Goal: Task Accomplishment & Management: Use online tool/utility

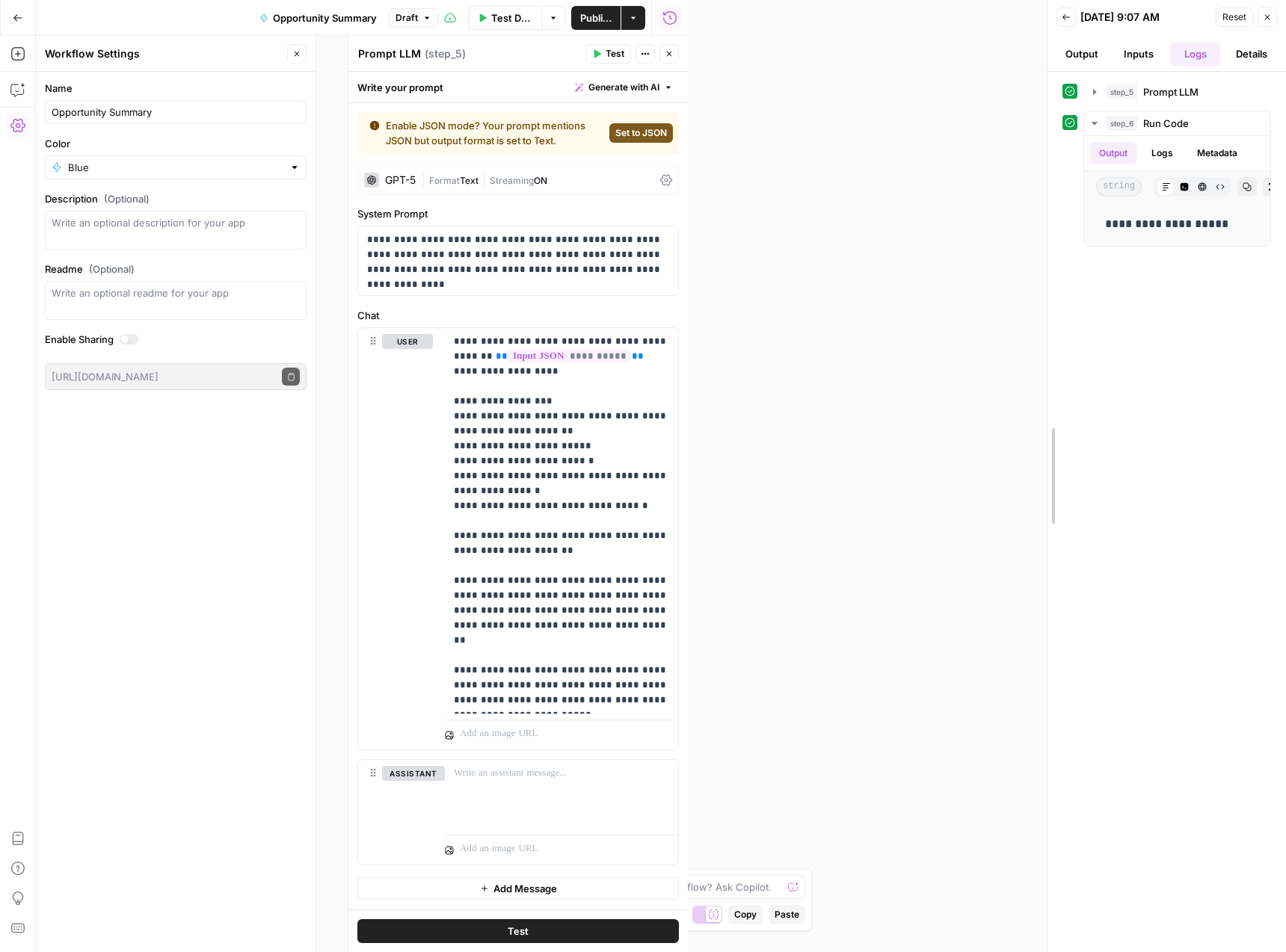
drag, startPoint x: 691, startPoint y: 281, endPoint x: 1220, endPoint y: 321, distance: 530.5
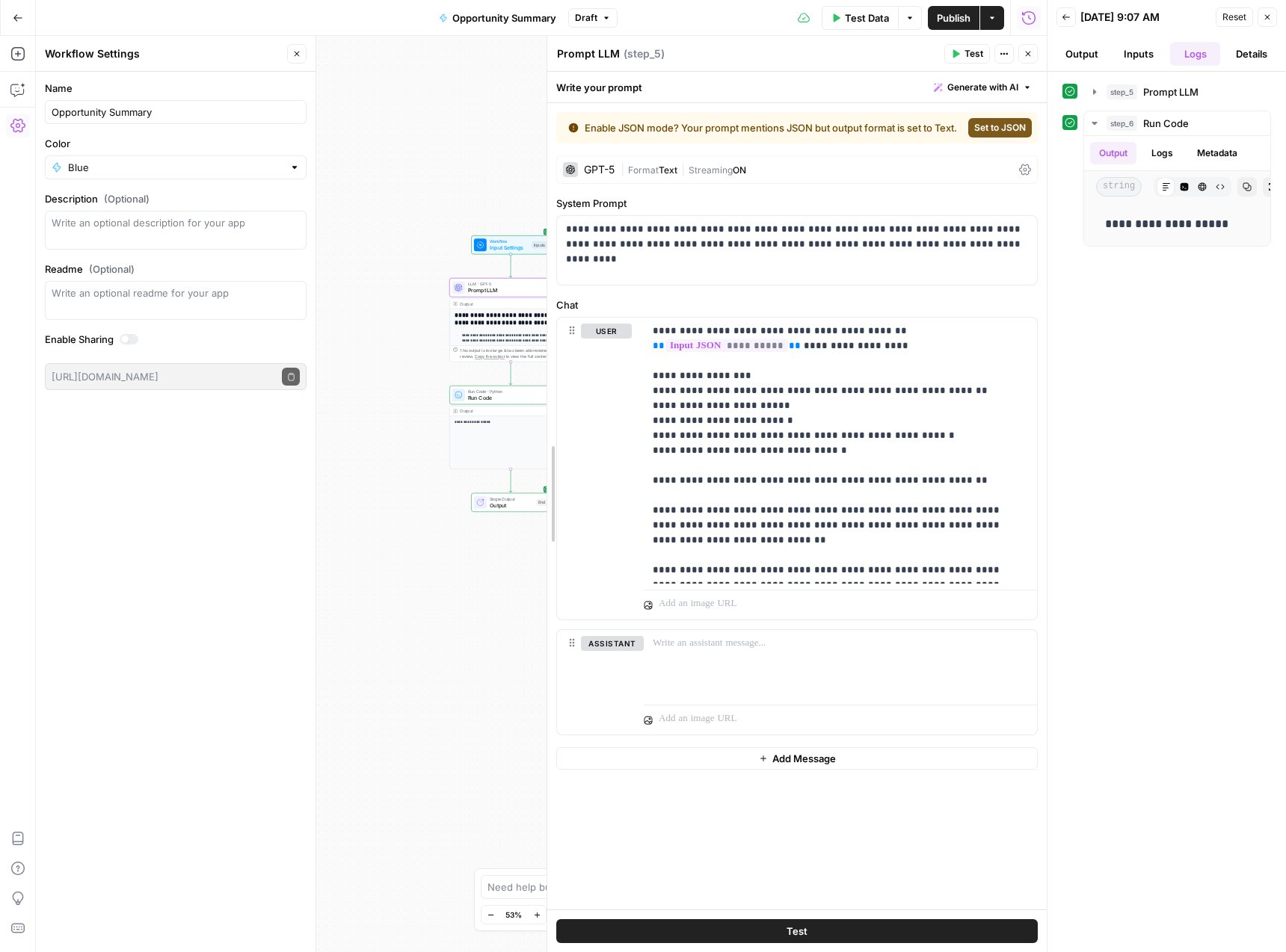
drag, startPoint x: 708, startPoint y: 563, endPoint x: 548, endPoint y: 563, distance: 160.0
click at [908, 566] on p "**********" at bounding box center [840, 450] width 376 height 254
click at [950, 584] on div "**********" at bounding box center [840, 450] width 393 height 266
click at [964, 20] on span "Publish" at bounding box center [954, 18] width 34 height 15
drag, startPoint x: 403, startPoint y: 124, endPoint x: 269, endPoint y: 37, distance: 159.8
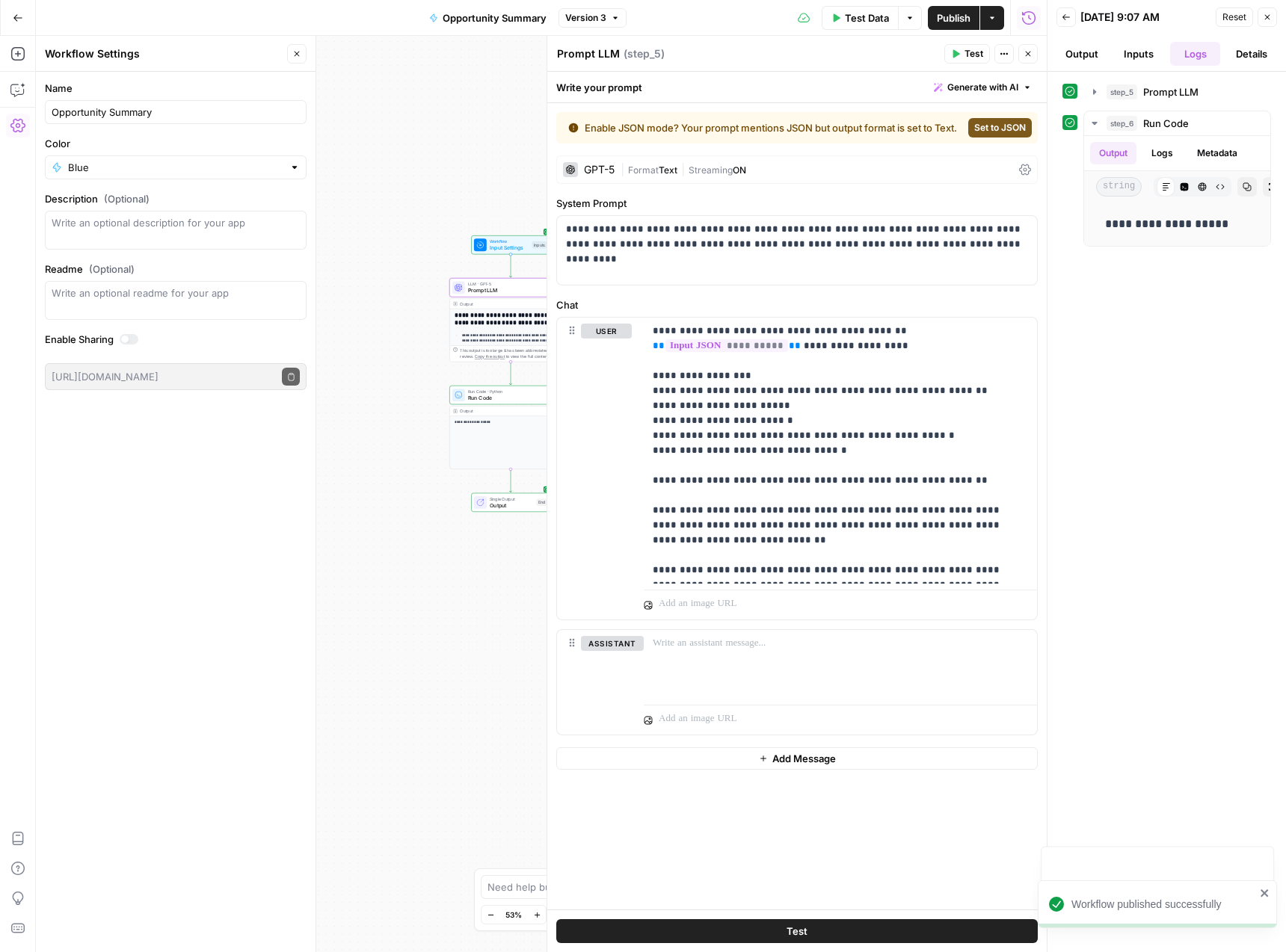
click at [403, 123] on div "**********" at bounding box center [541, 494] width 1011 height 916
click at [21, 9] on button "Go Back" at bounding box center [18, 18] width 27 height 27
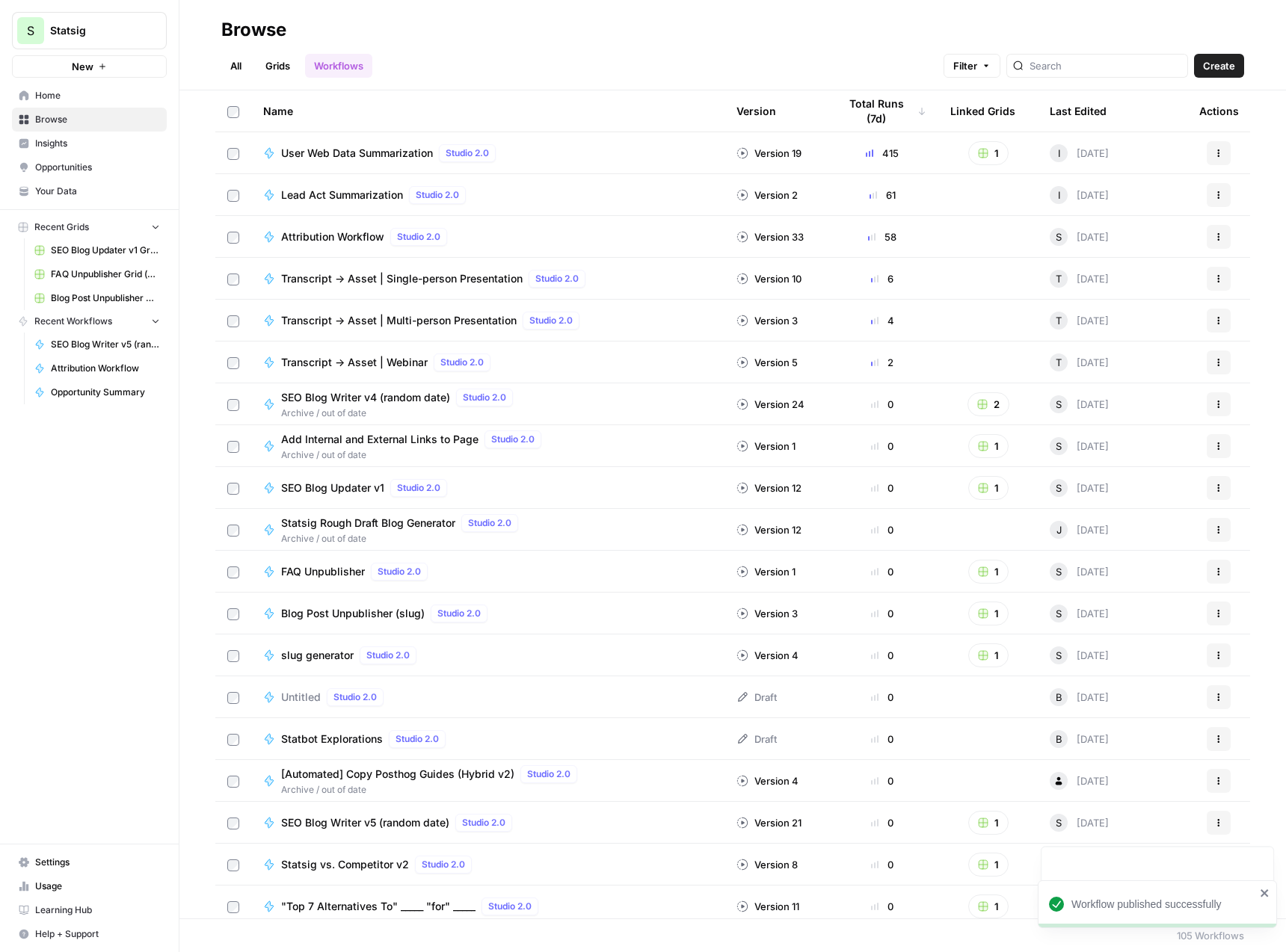
click at [386, 190] on span "Lead Act Summarization" at bounding box center [342, 194] width 122 height 15
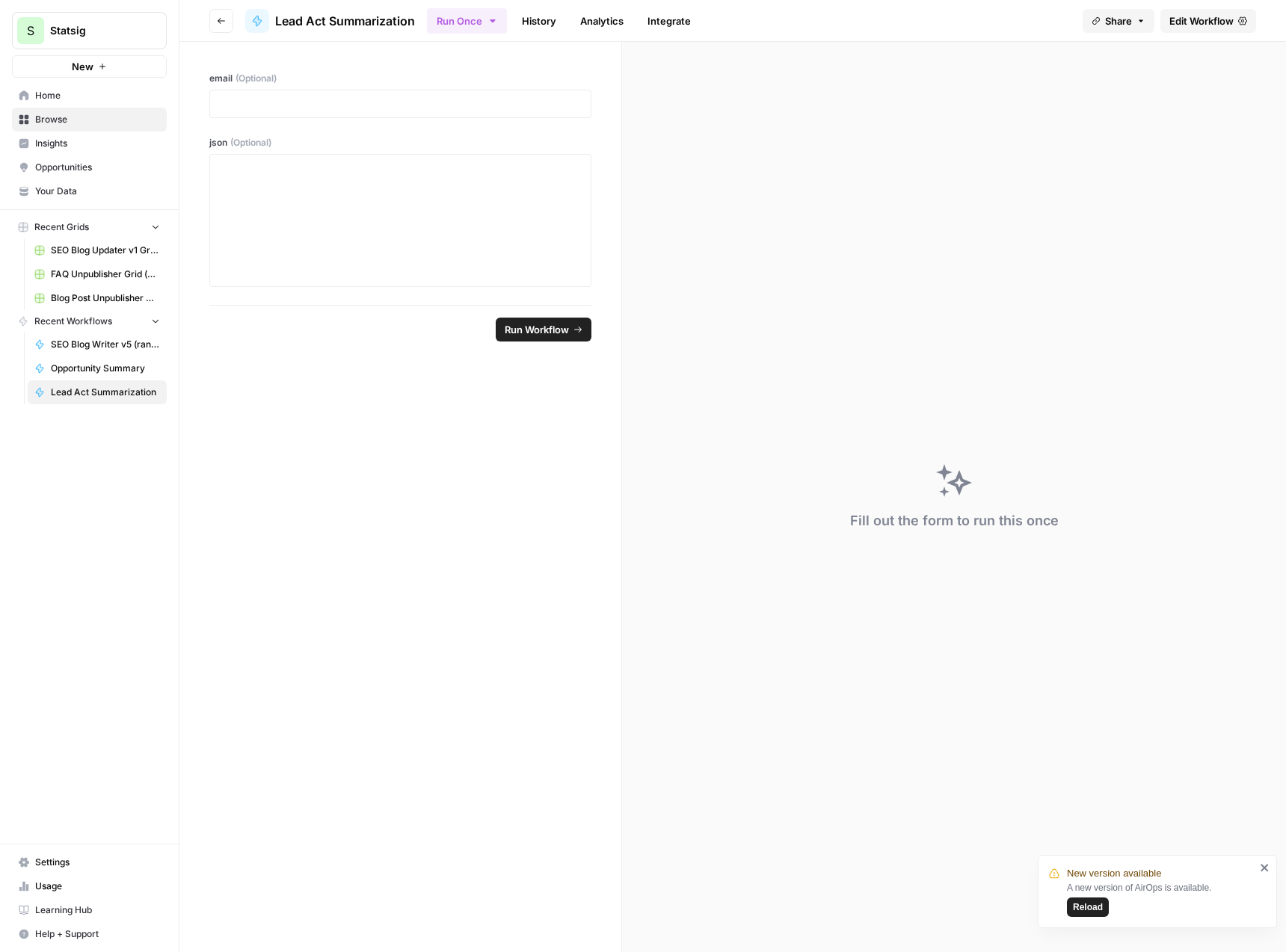
click at [1233, 9] on link "Edit Workflow" at bounding box center [1208, 21] width 96 height 24
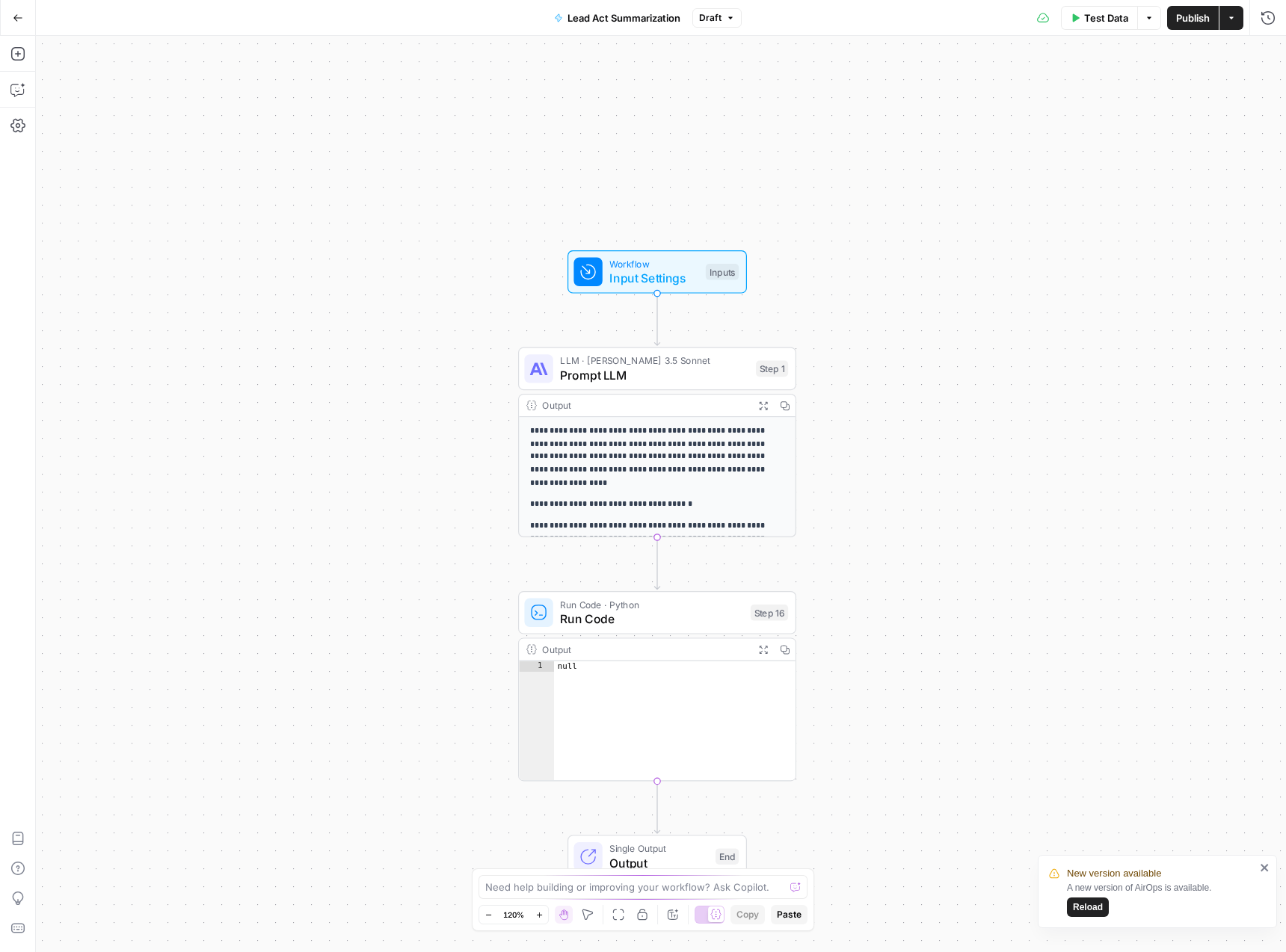
drag, startPoint x: 887, startPoint y: 492, endPoint x: 884, endPoint y: 583, distance: 91.0
click at [884, 583] on div "**********" at bounding box center [660, 494] width 1250 height 916
click at [17, 22] on icon "button" at bounding box center [18, 18] width 11 height 11
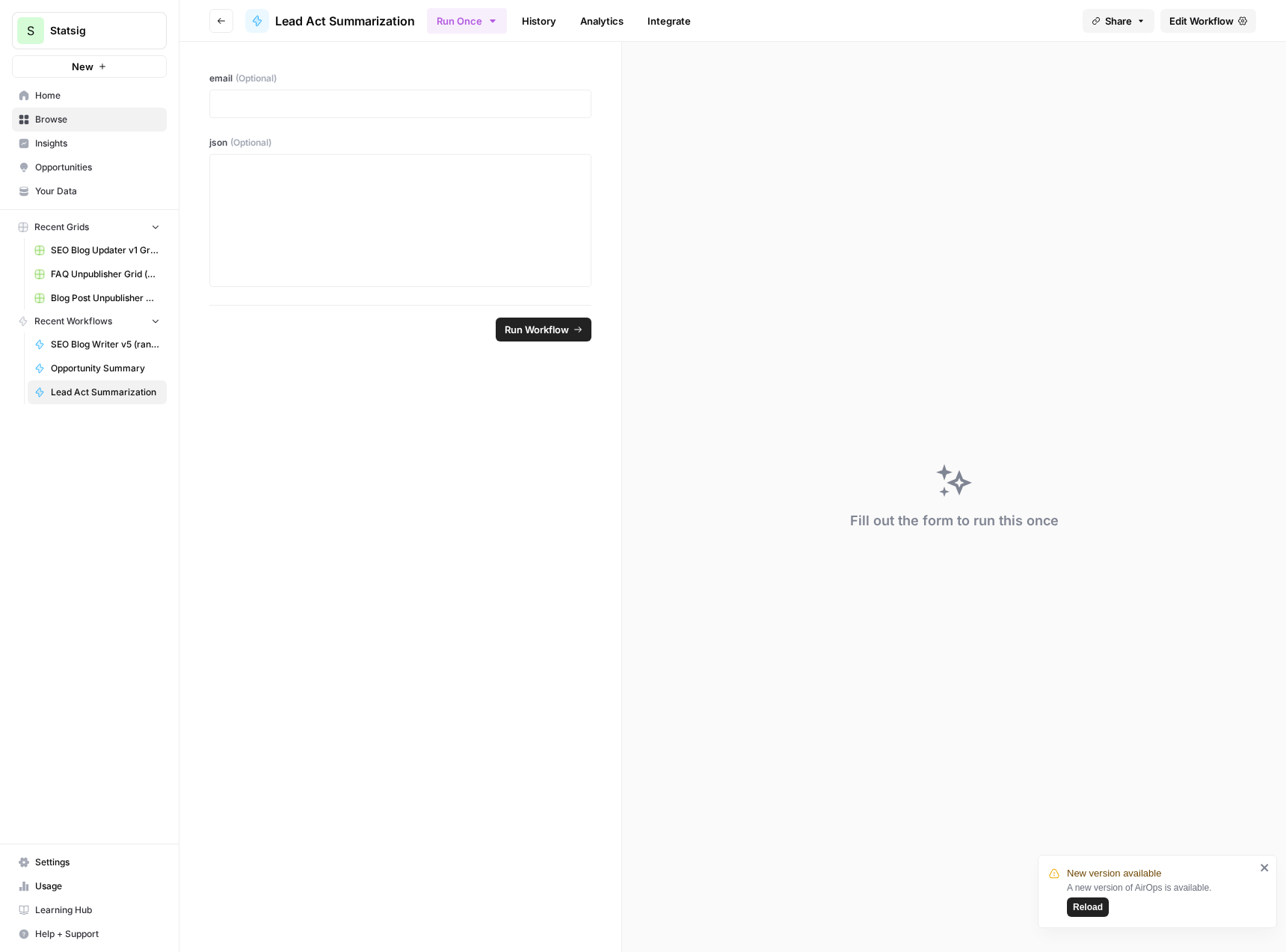
click at [533, 21] on link "History" at bounding box center [539, 21] width 53 height 24
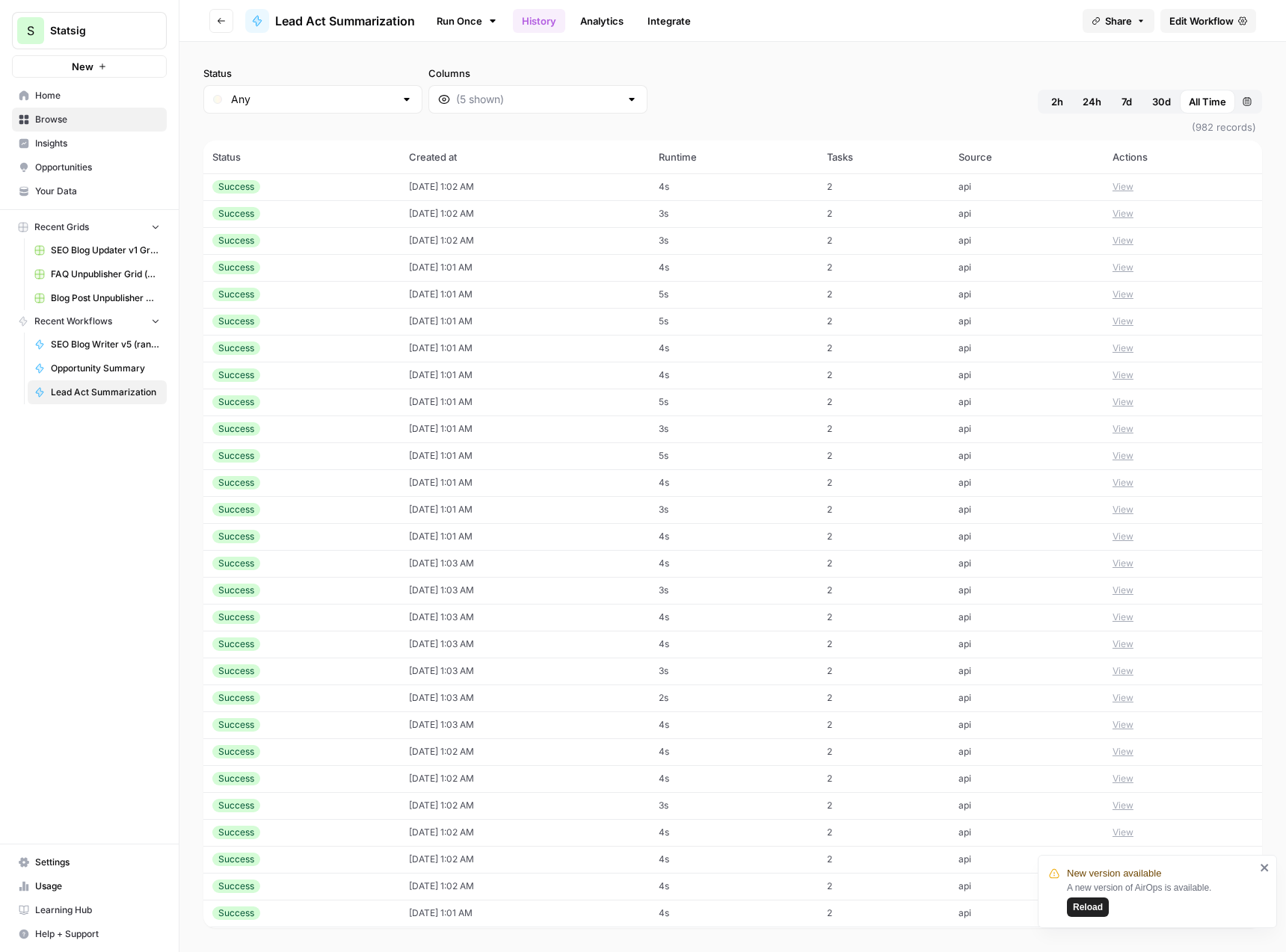
click at [211, 29] on button "Go back" at bounding box center [221, 21] width 24 height 24
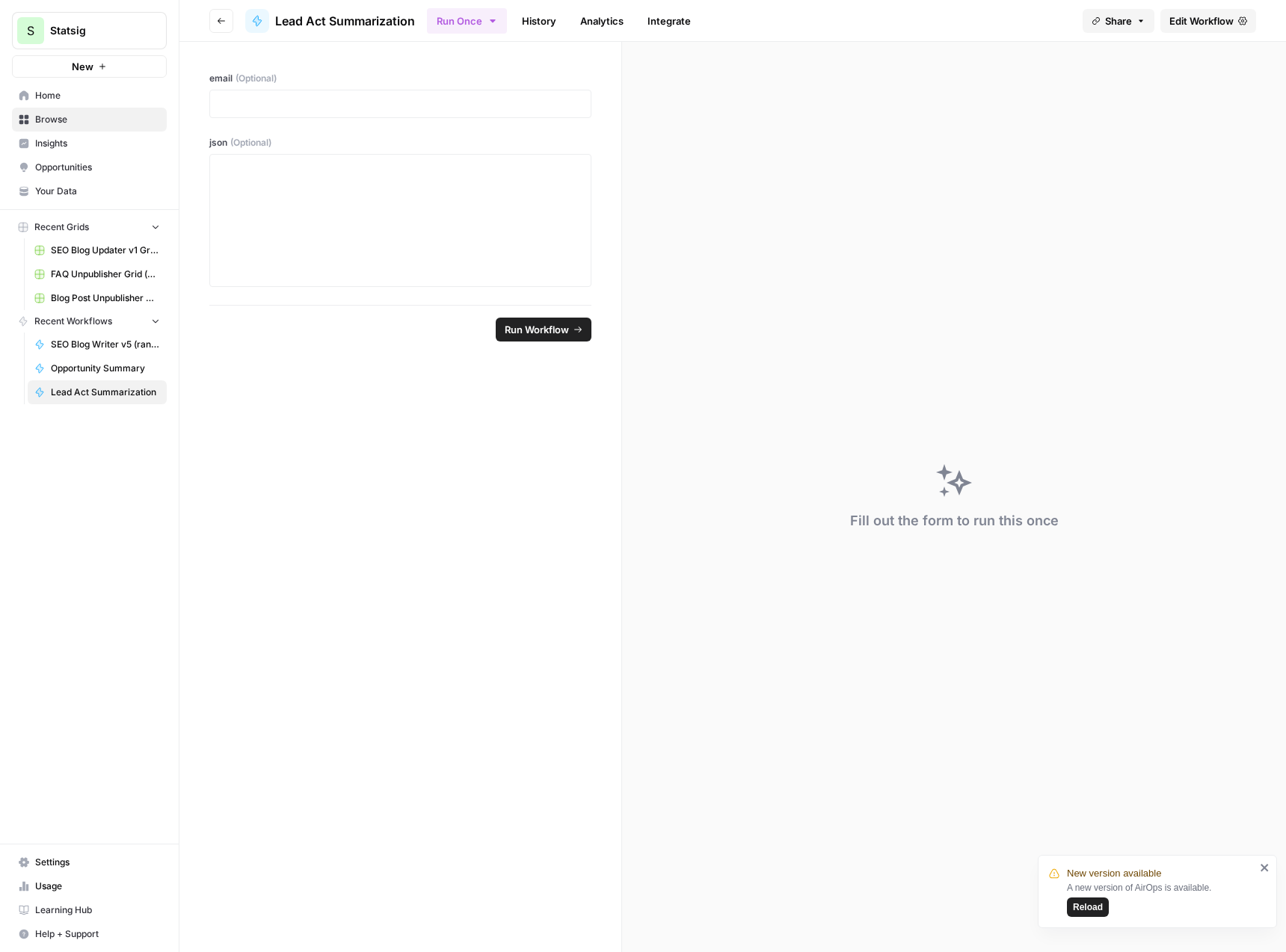
click at [1224, 27] on span "Edit Workflow" at bounding box center [1201, 21] width 65 height 15
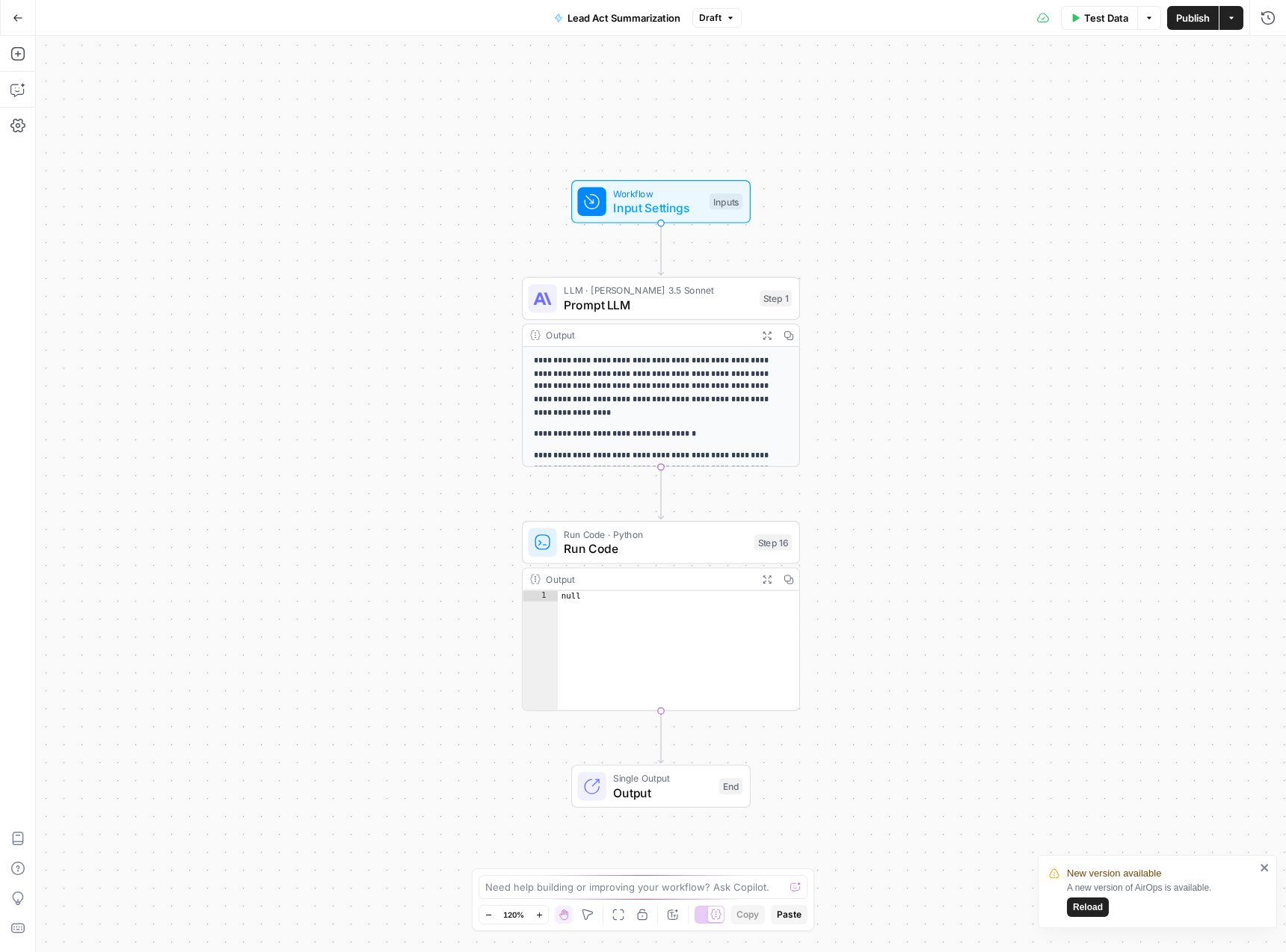
click at [14, 17] on icon "button" at bounding box center [18, 17] width 9 height 7
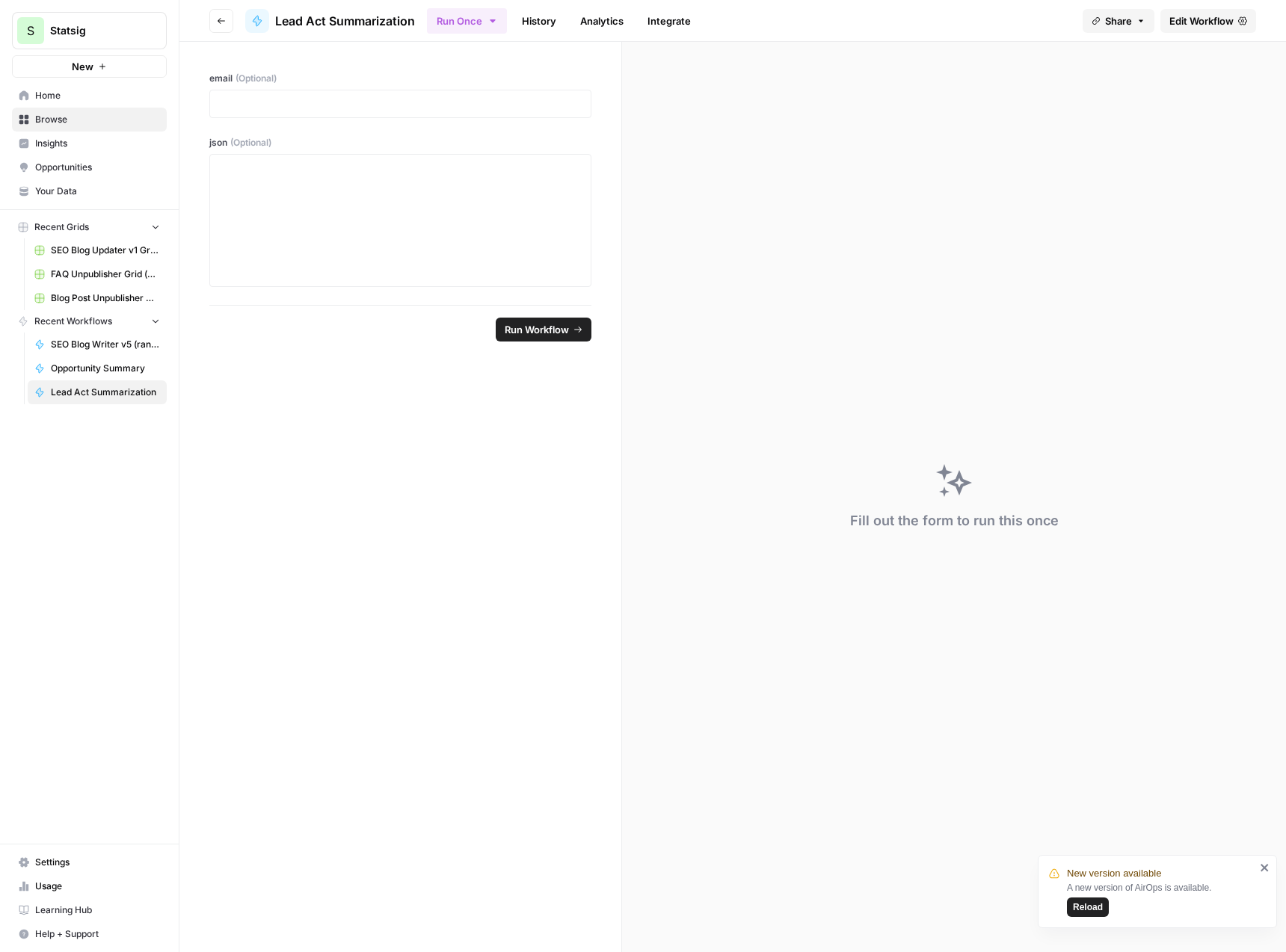
click at [542, 26] on link "History" at bounding box center [539, 21] width 53 height 24
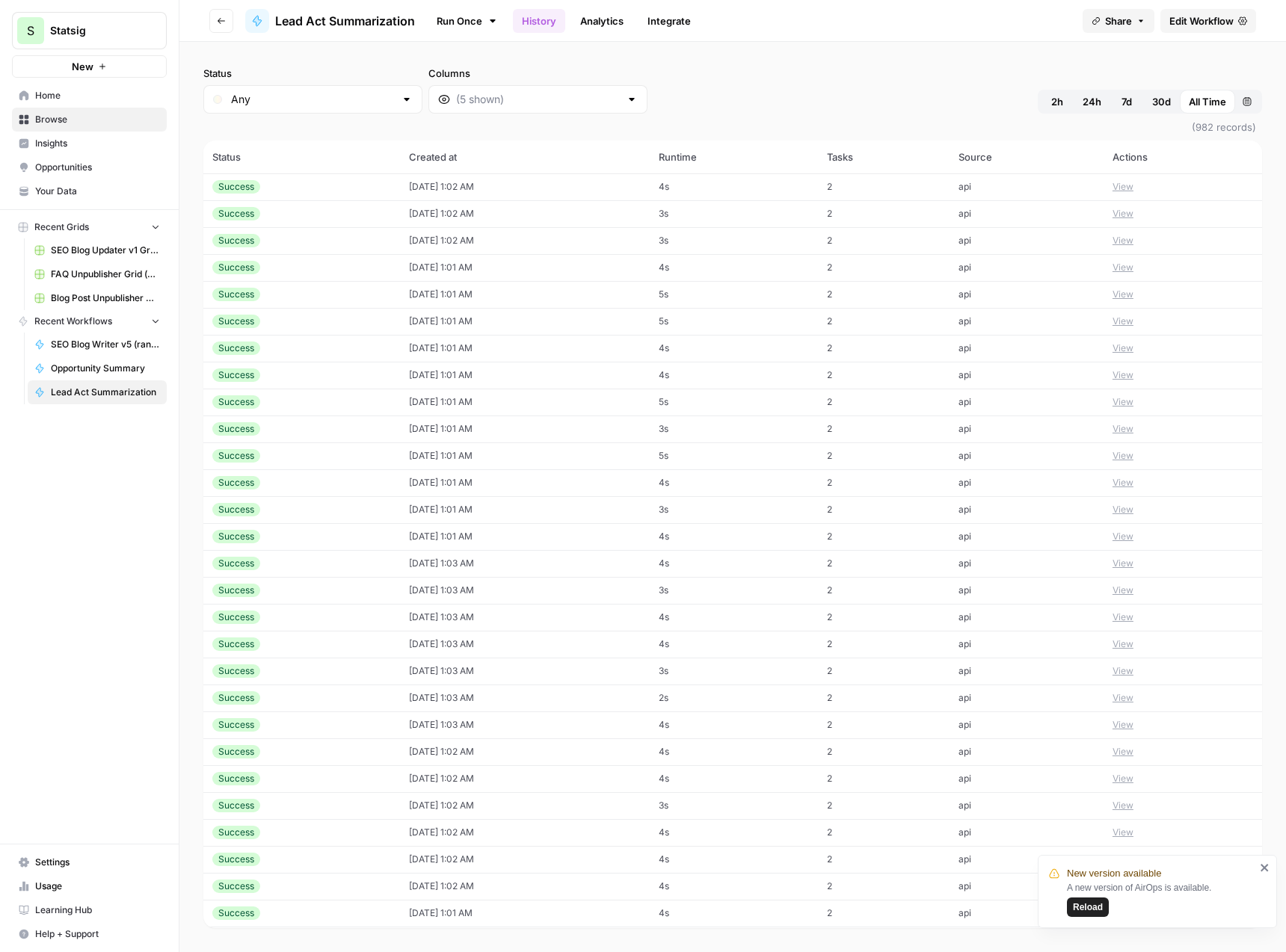
click at [605, 93] on div "Status Any Columns 2h 24h 7d 30d All Time Custom range" at bounding box center [732, 90] width 1059 height 48
click at [229, 23] on button "Go back" at bounding box center [221, 21] width 24 height 24
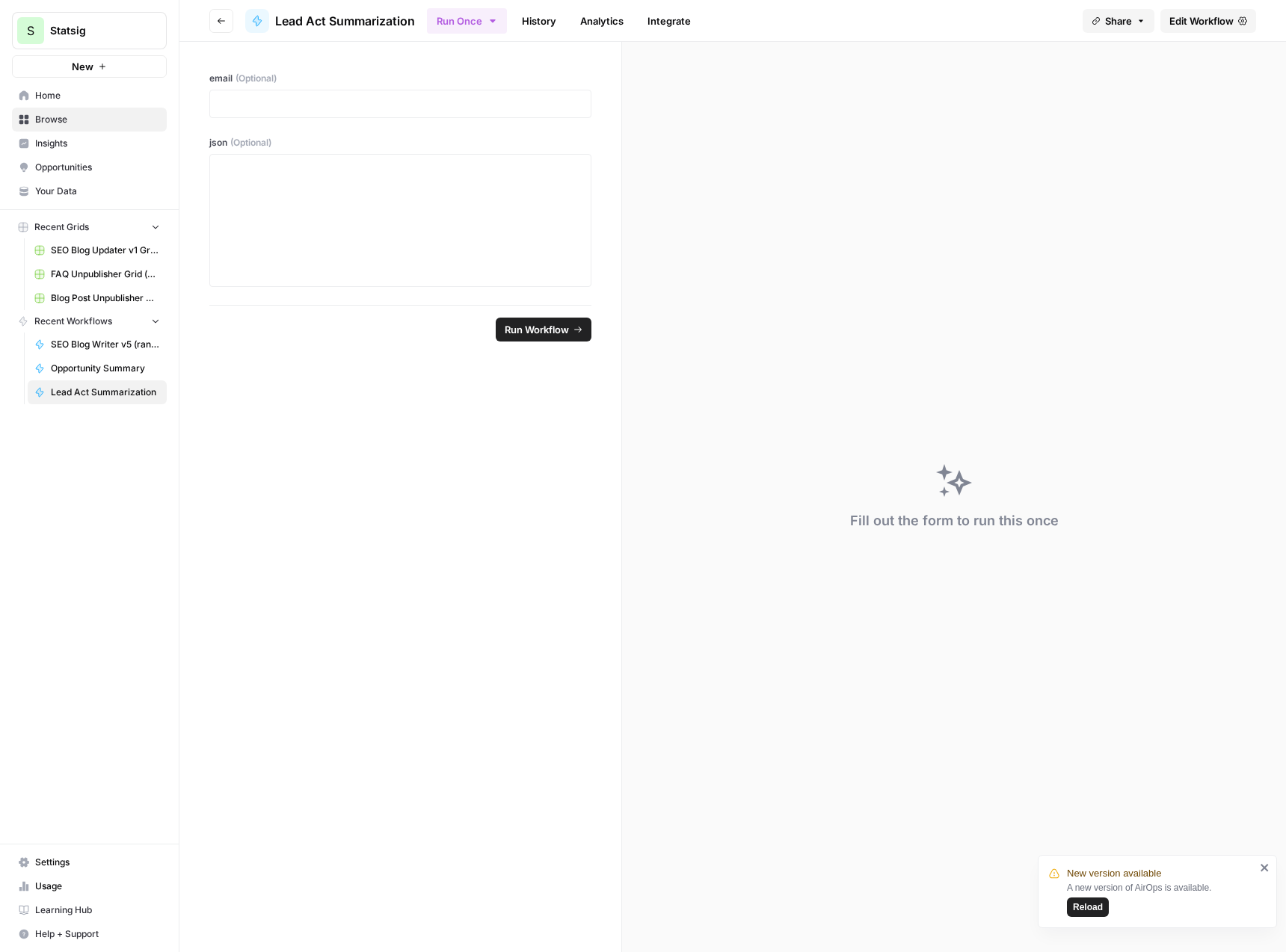
click at [226, 26] on button "Go back" at bounding box center [221, 21] width 24 height 24
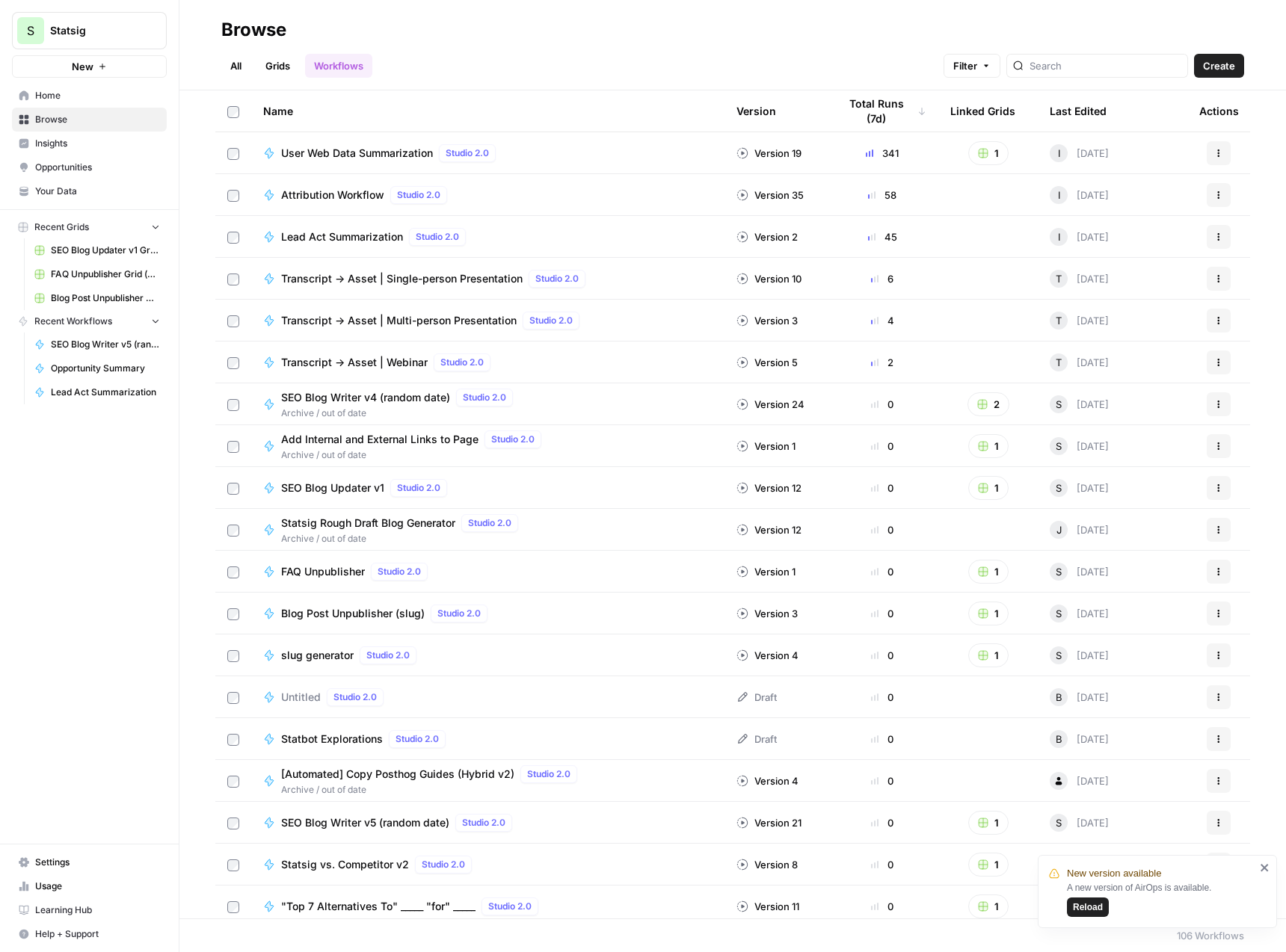
click at [405, 159] on span "User Web Data Summarization" at bounding box center [357, 152] width 151 height 15
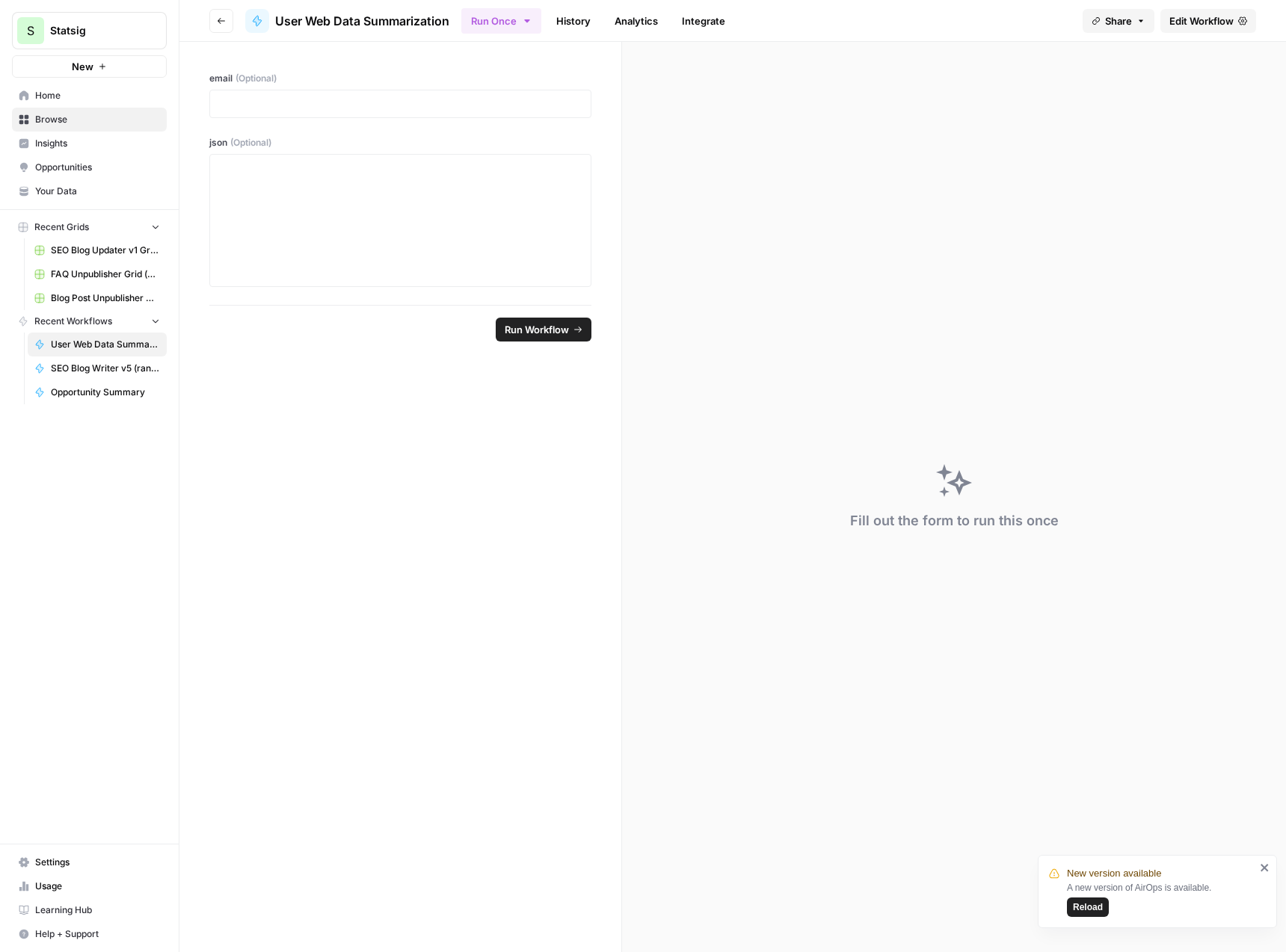
click at [601, 14] on ul "Run Once History Analytics Integrate" at bounding box center [598, 20] width 273 height 29
click at [574, 20] on link "History" at bounding box center [574, 21] width 53 height 24
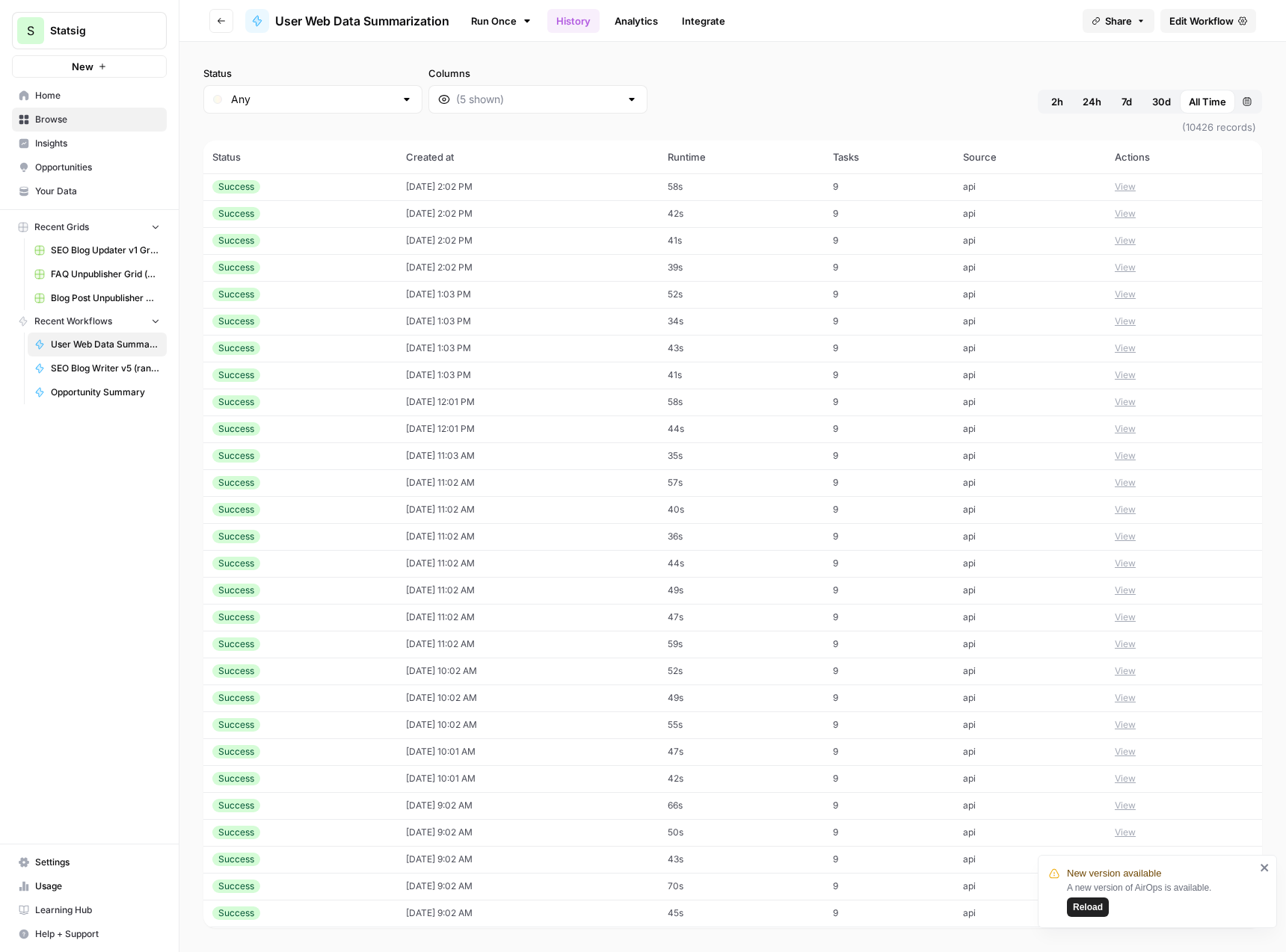
click at [836, 42] on div "Status Any Columns 2h 24h 7d 30d All Time Custom range (10426 records) Status C…" at bounding box center [732, 497] width 1107 height 910
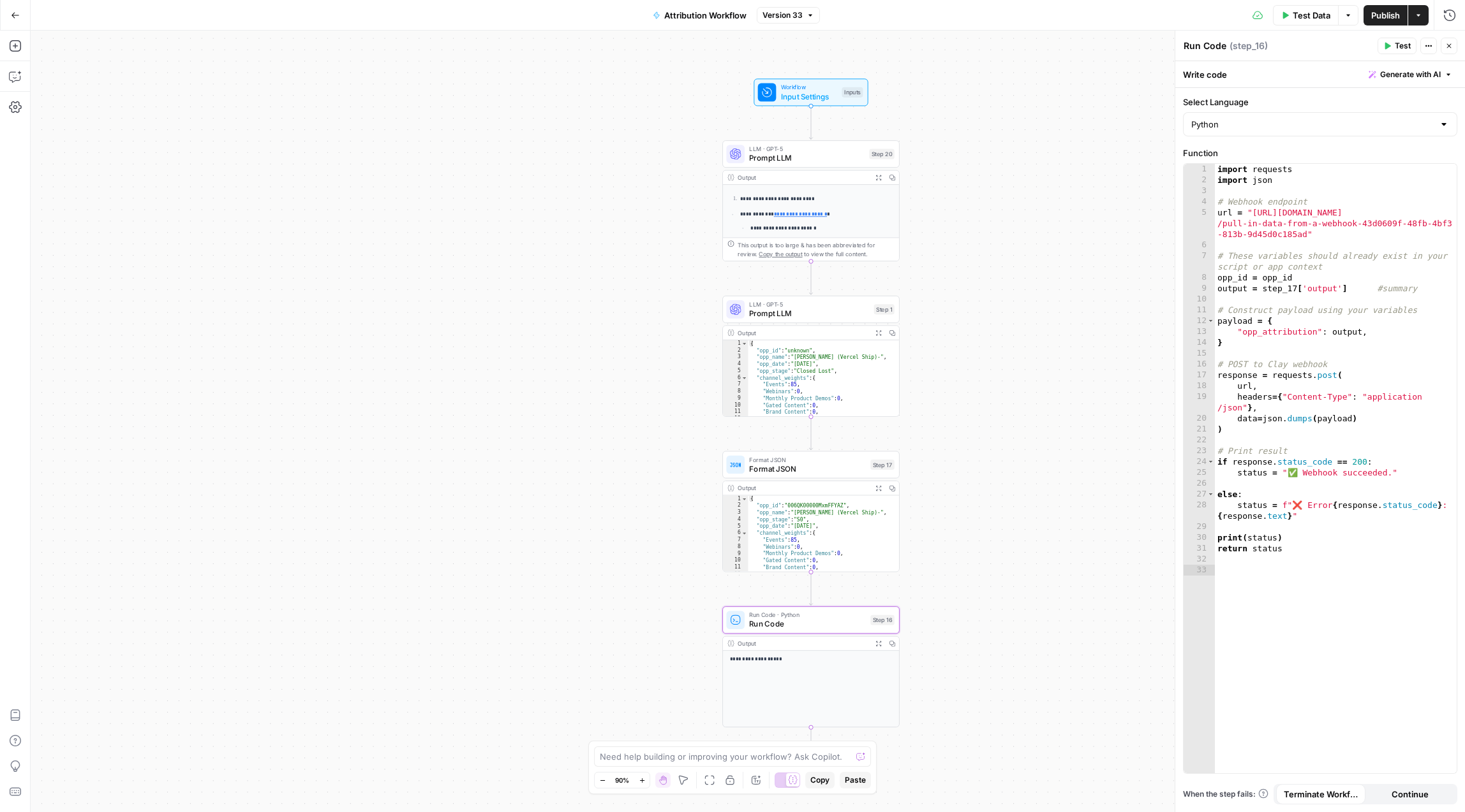
click at [14, 8] on button "Go Back" at bounding box center [15, 15] width 23 height 23
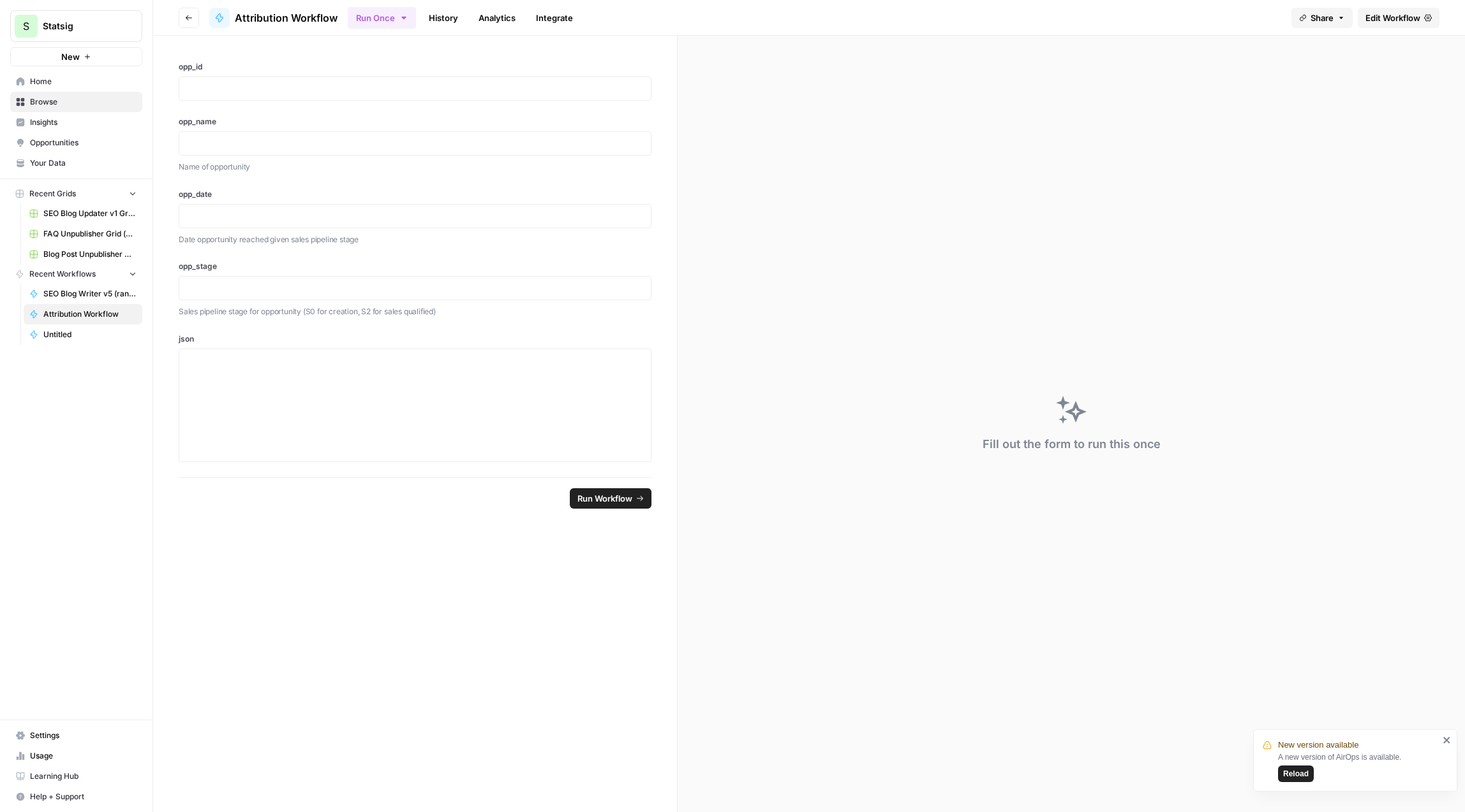
click at [189, 20] on icon "button" at bounding box center [189, 18] width 8 height 8
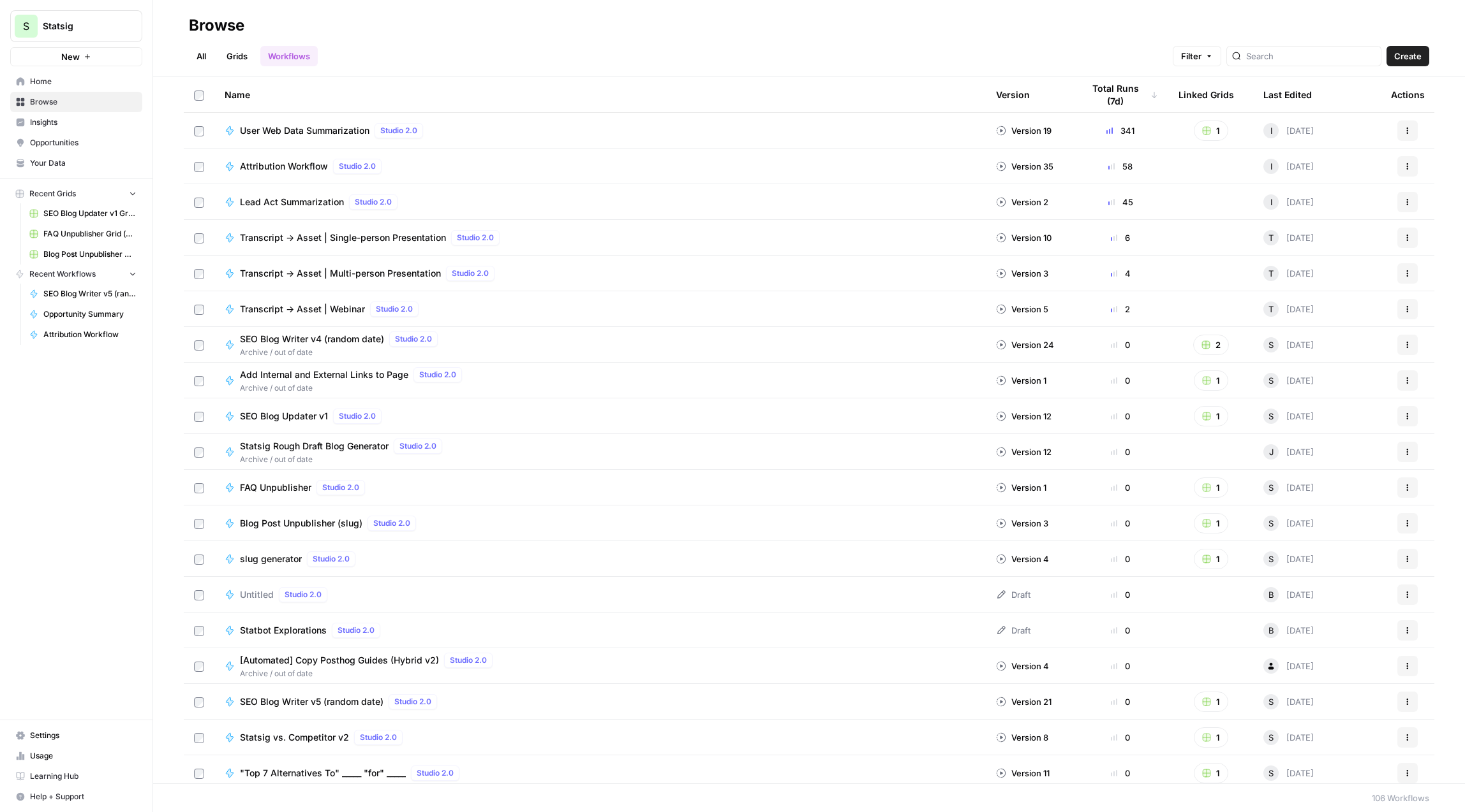
click at [269, 165] on span "Attribution Workflow" at bounding box center [284, 166] width 88 height 13
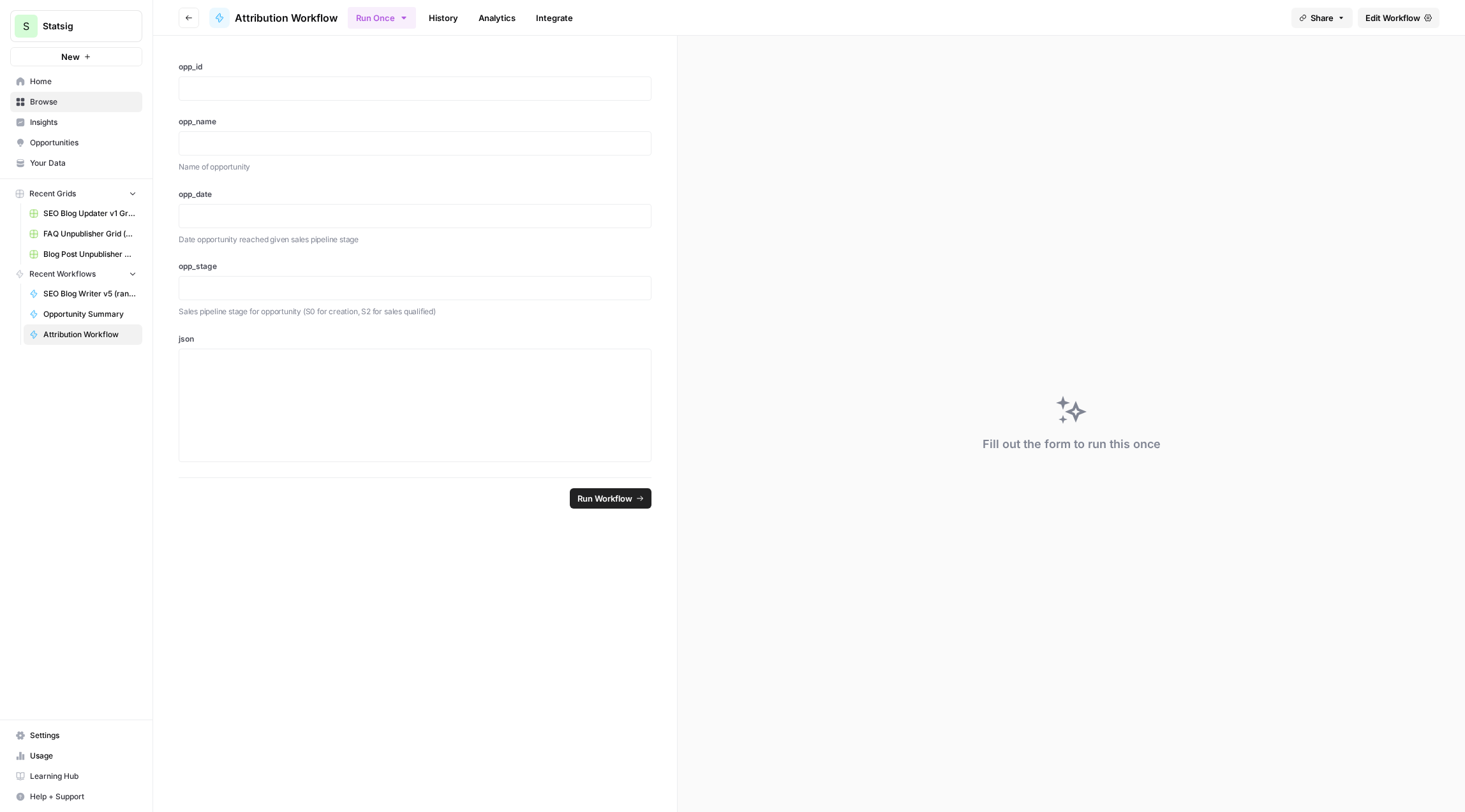
click at [1376, 26] on link "Edit Workflow" at bounding box center [1399, 18] width 82 height 20
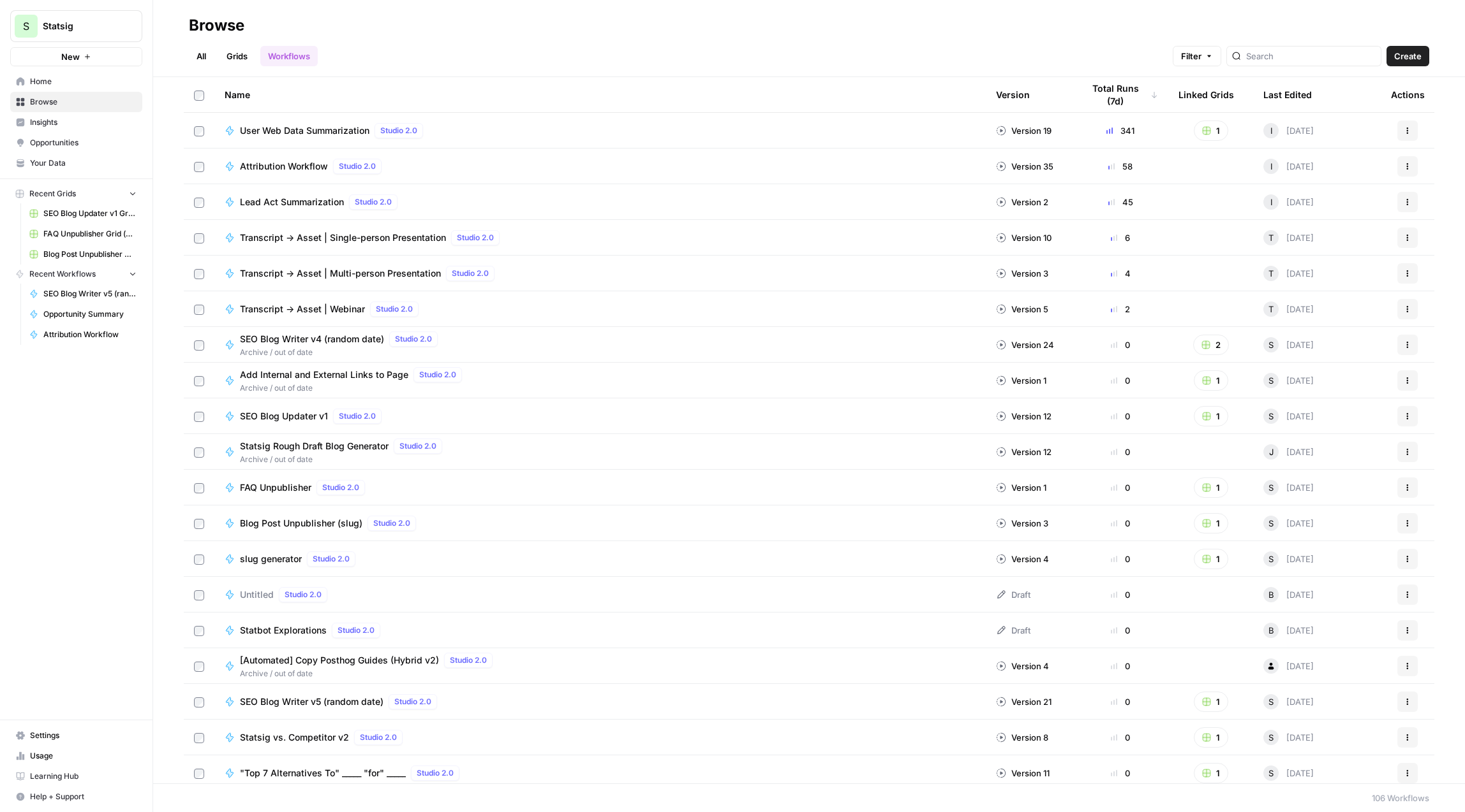
click at [1281, 99] on div "Last Edited" at bounding box center [1287, 94] width 48 height 35
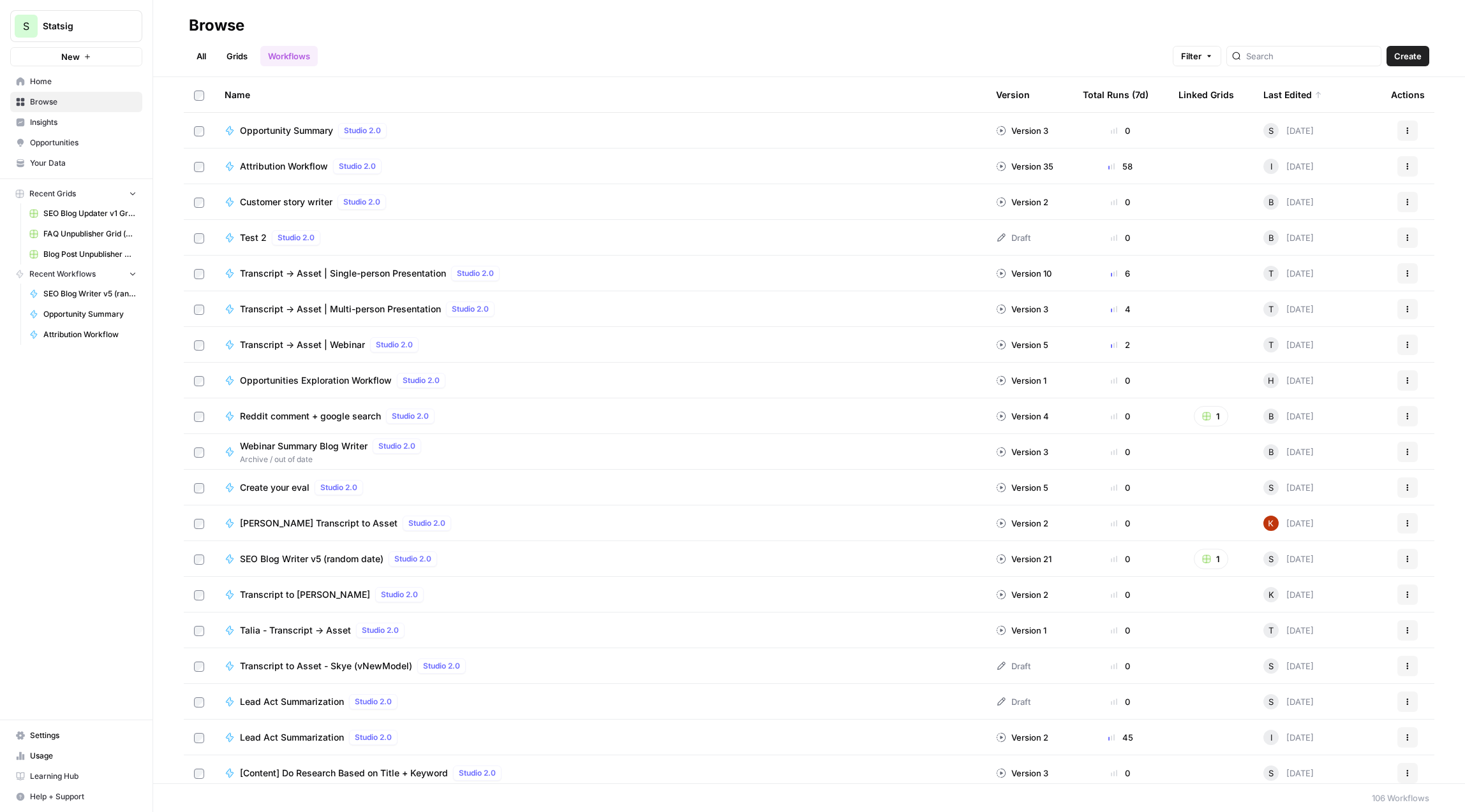
click at [287, 125] on span "Opportunity Summary" at bounding box center [286, 130] width 93 height 13
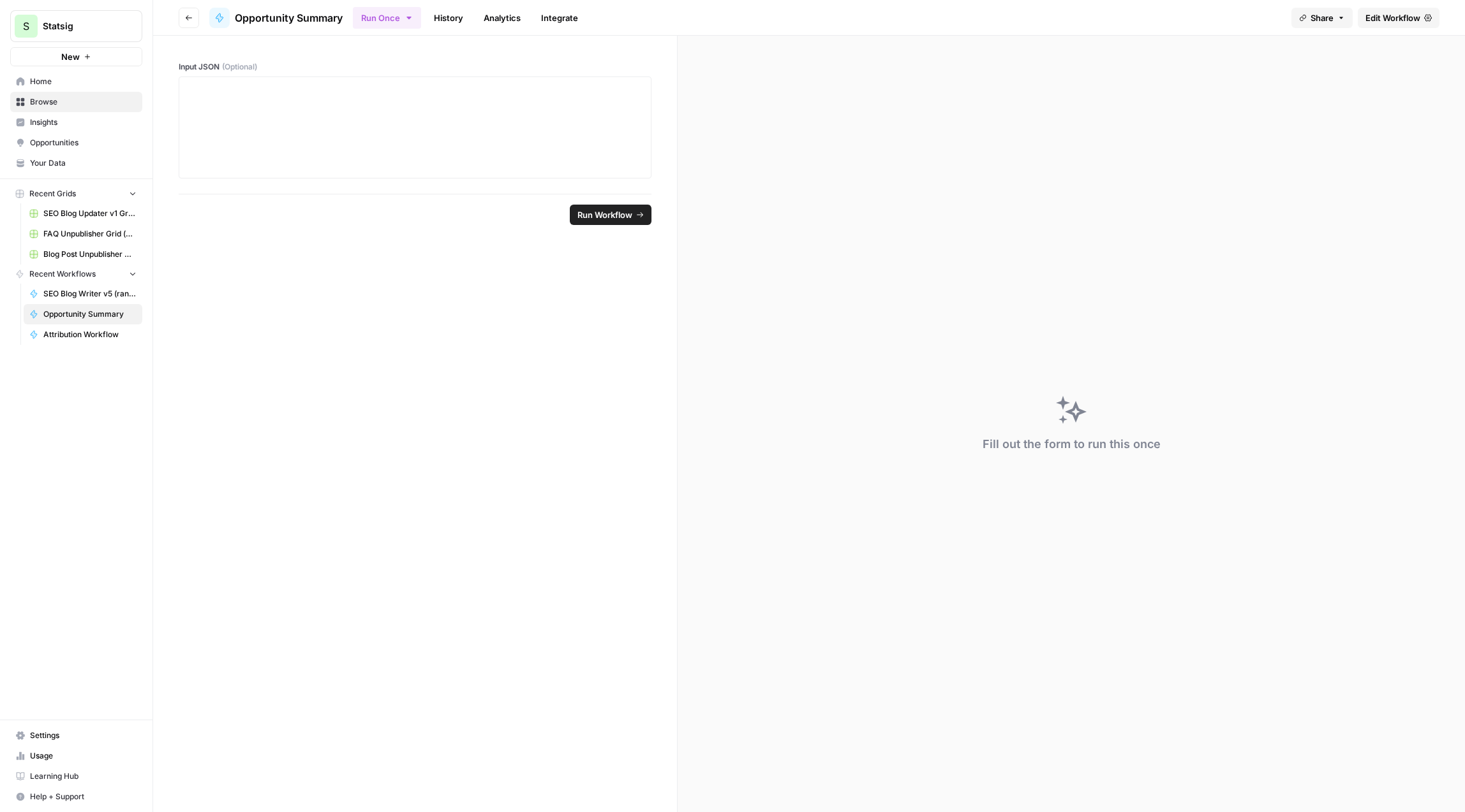
click at [571, 9] on link "Integrate" at bounding box center [560, 18] width 53 height 20
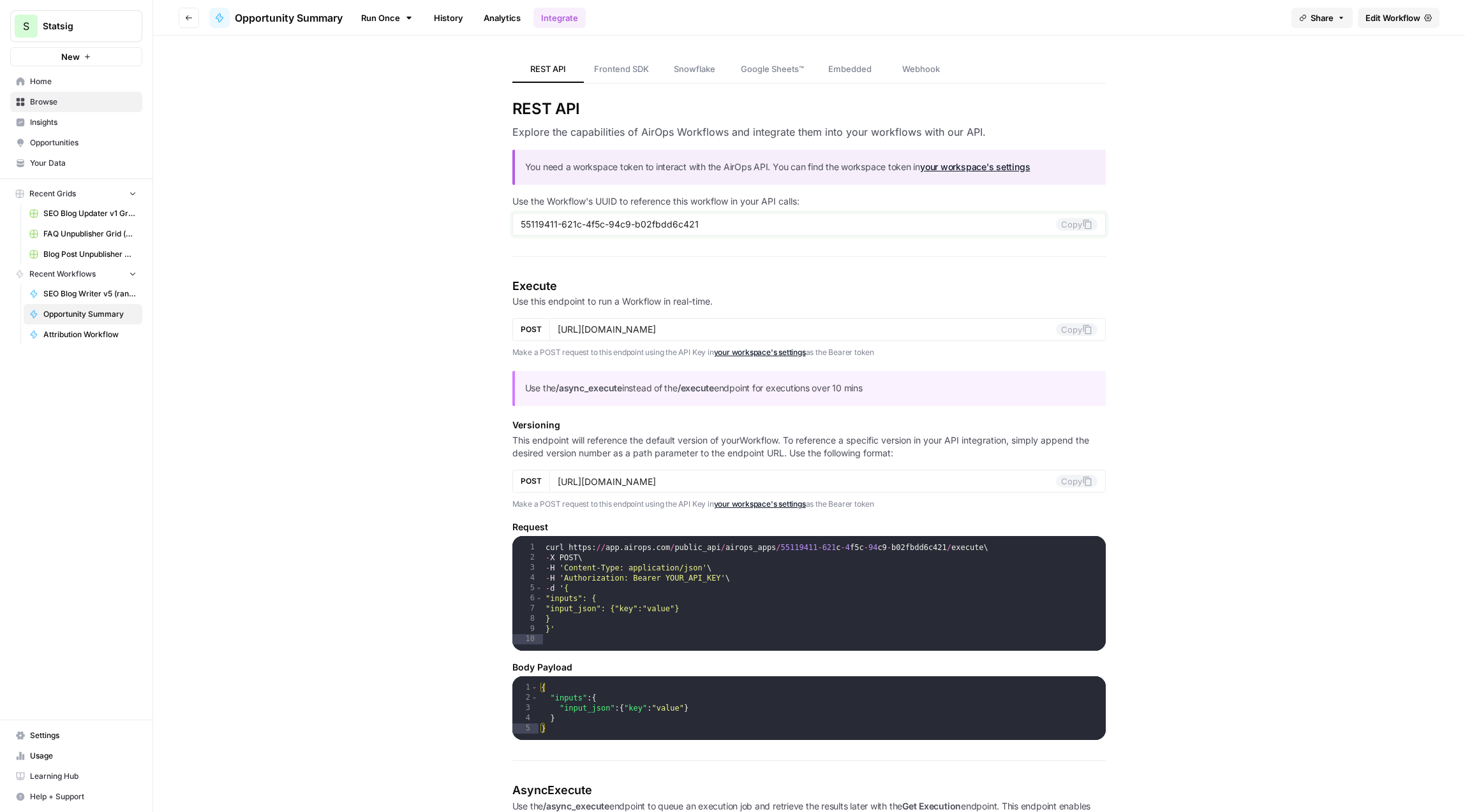
click at [629, 223] on input "55119411-621c-4f5c-94c9-b02fbdd6c421" at bounding box center [789, 225] width 536 height 12
click at [628, 223] on input "55119411-621c-4f5c-94c9-b02fbdd6c421" at bounding box center [789, 225] width 536 height 12
